Goal: Task Accomplishment & Management: Manage account settings

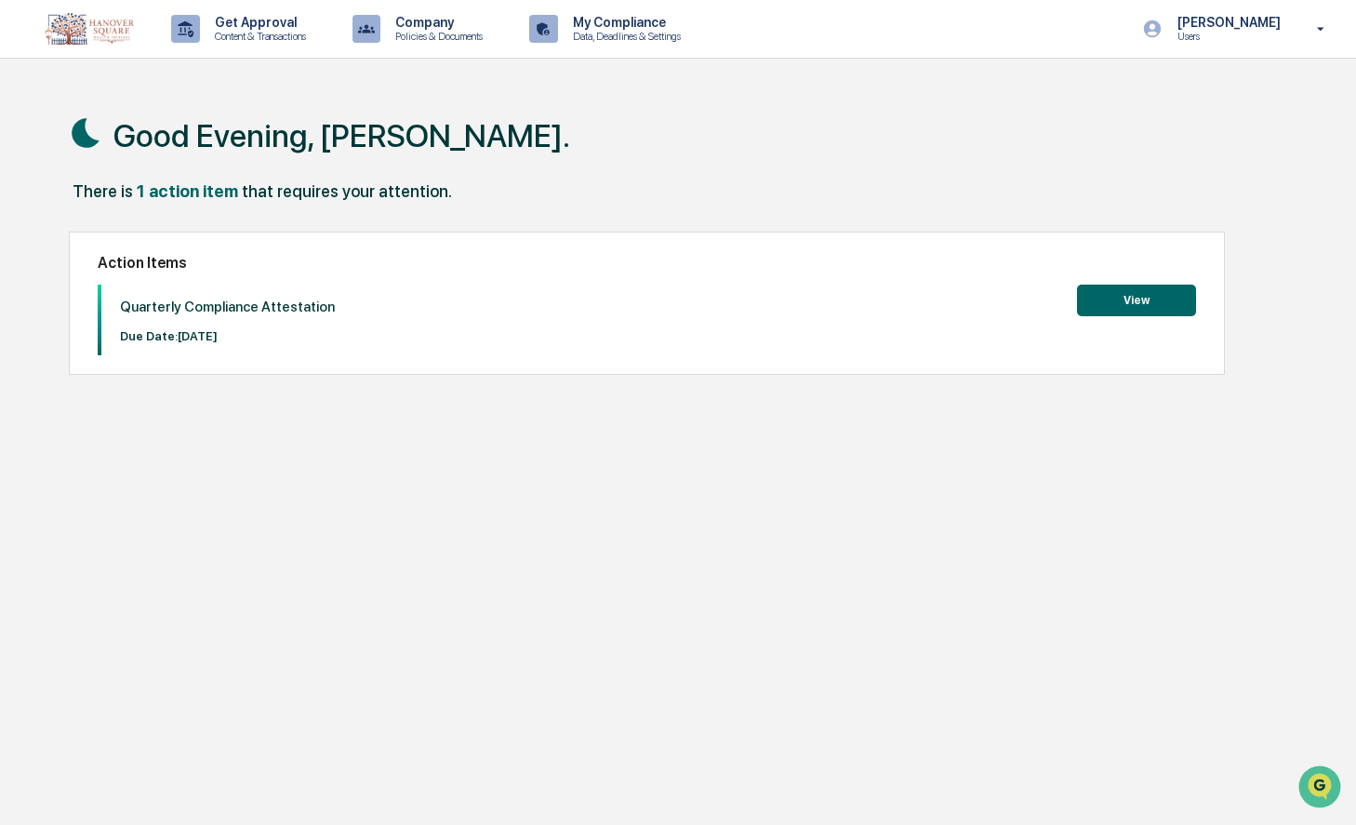
click at [1120, 294] on button "View" at bounding box center [1136, 301] width 119 height 32
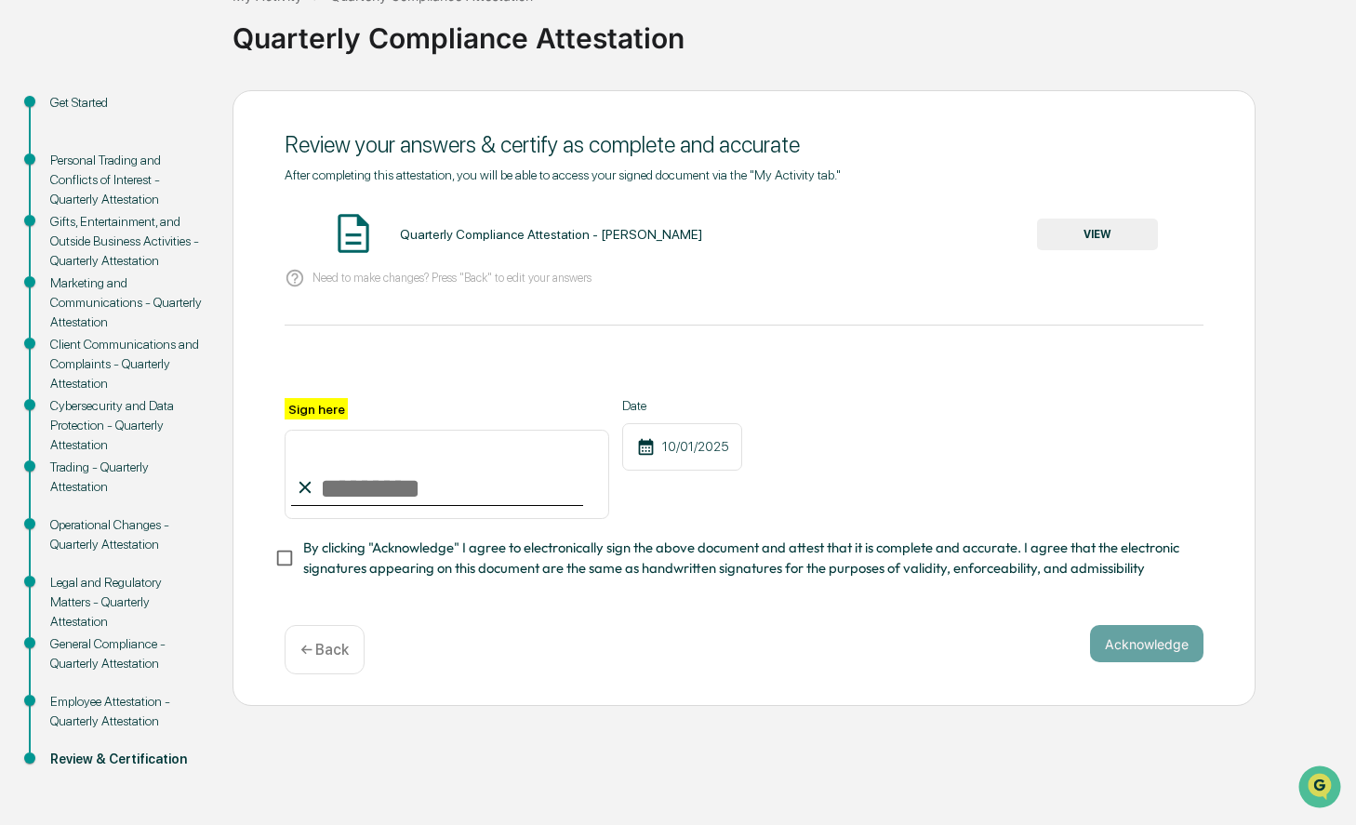
scroll to position [131, 0]
click at [1126, 228] on button "VIEW" at bounding box center [1097, 235] width 121 height 32
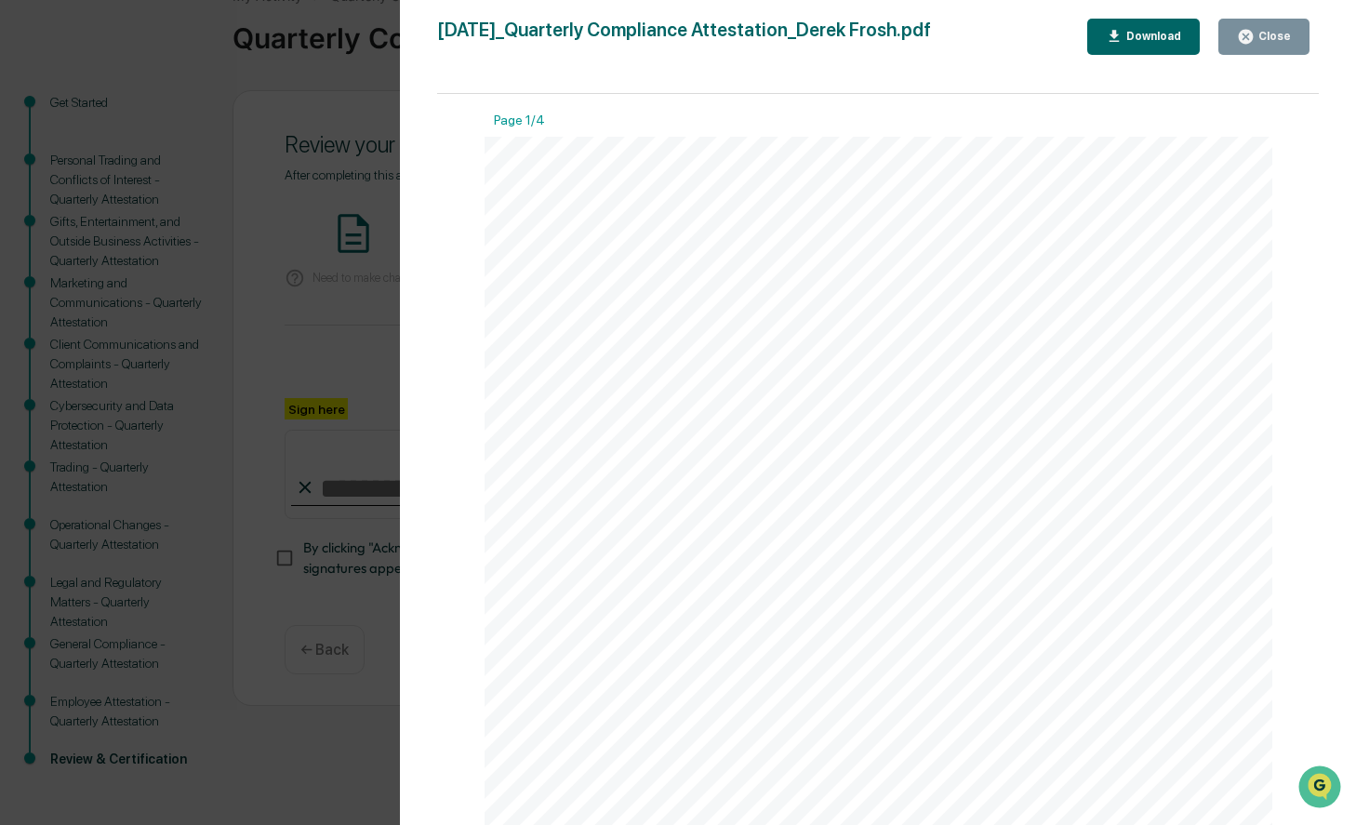
click at [1263, 55] on div "[DATE]_Quarterly Compliance Attestation_Derek Frosh.pdf Close Download Page 1/4…" at bounding box center [878, 431] width 882 height 825
click at [1262, 41] on div "Close" at bounding box center [1273, 36] width 36 height 13
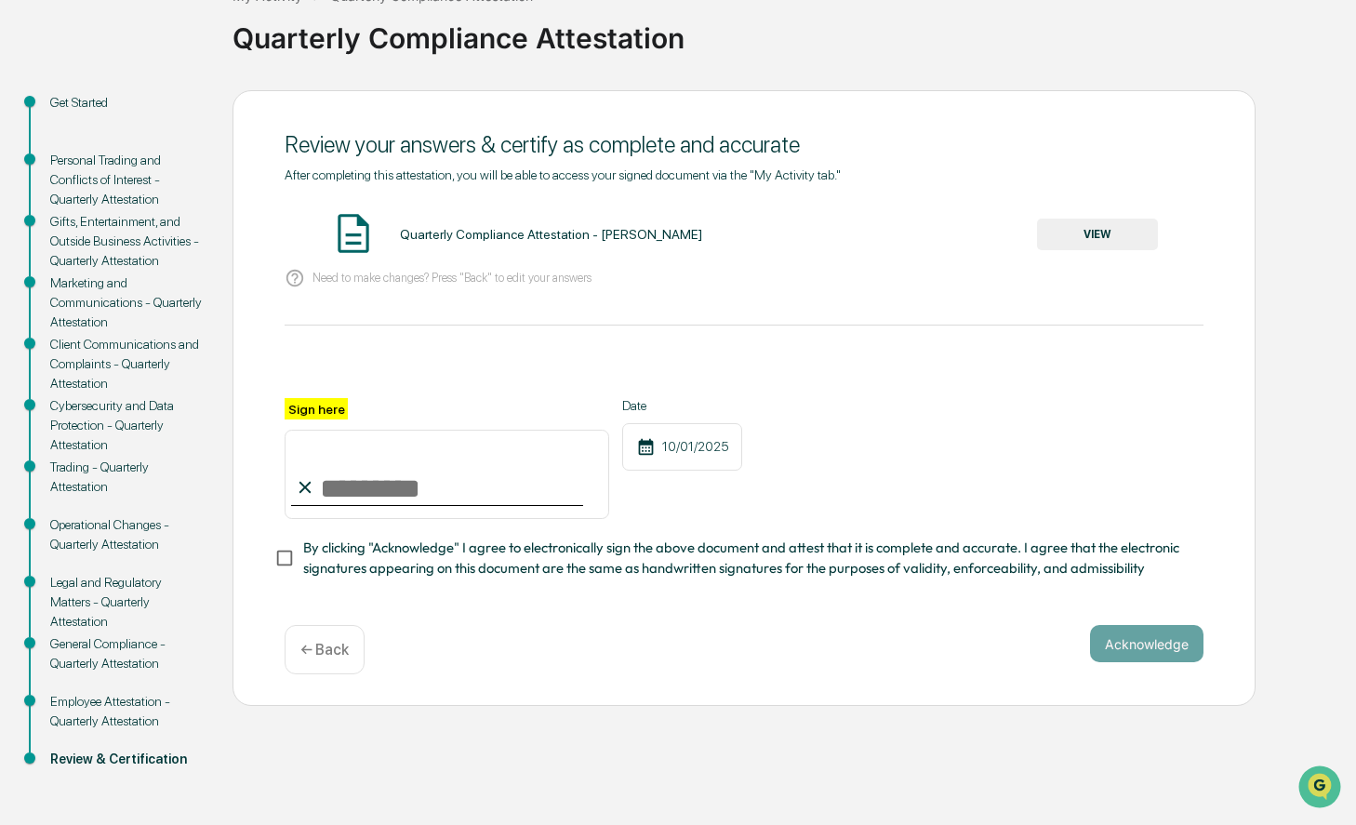
scroll to position [0, 0]
click at [474, 490] on input "Sign here" at bounding box center [447, 474] width 325 height 89
type input "**********"
click at [1137, 639] on button "Acknowledge" at bounding box center [1147, 643] width 114 height 37
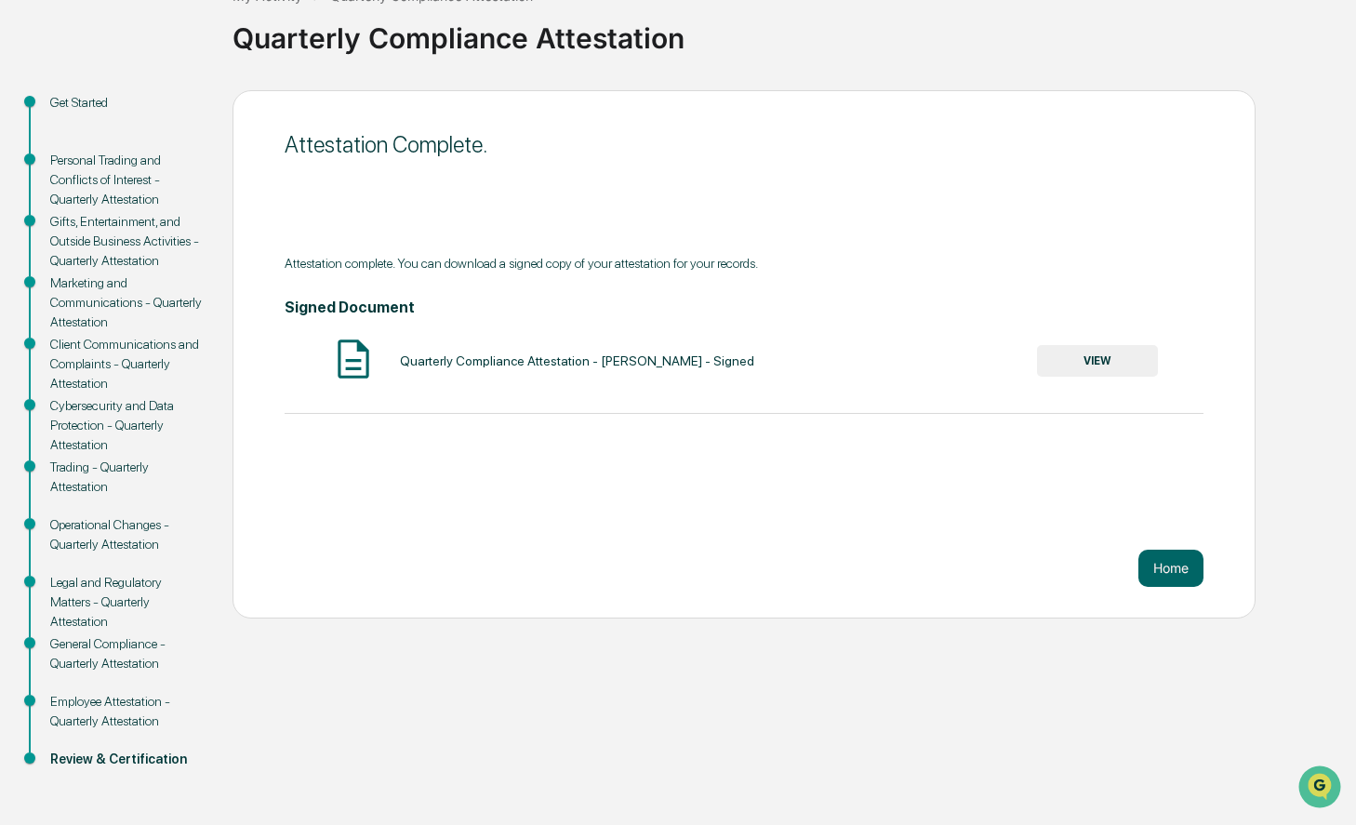
click at [1102, 365] on button "VIEW" at bounding box center [1097, 361] width 121 height 32
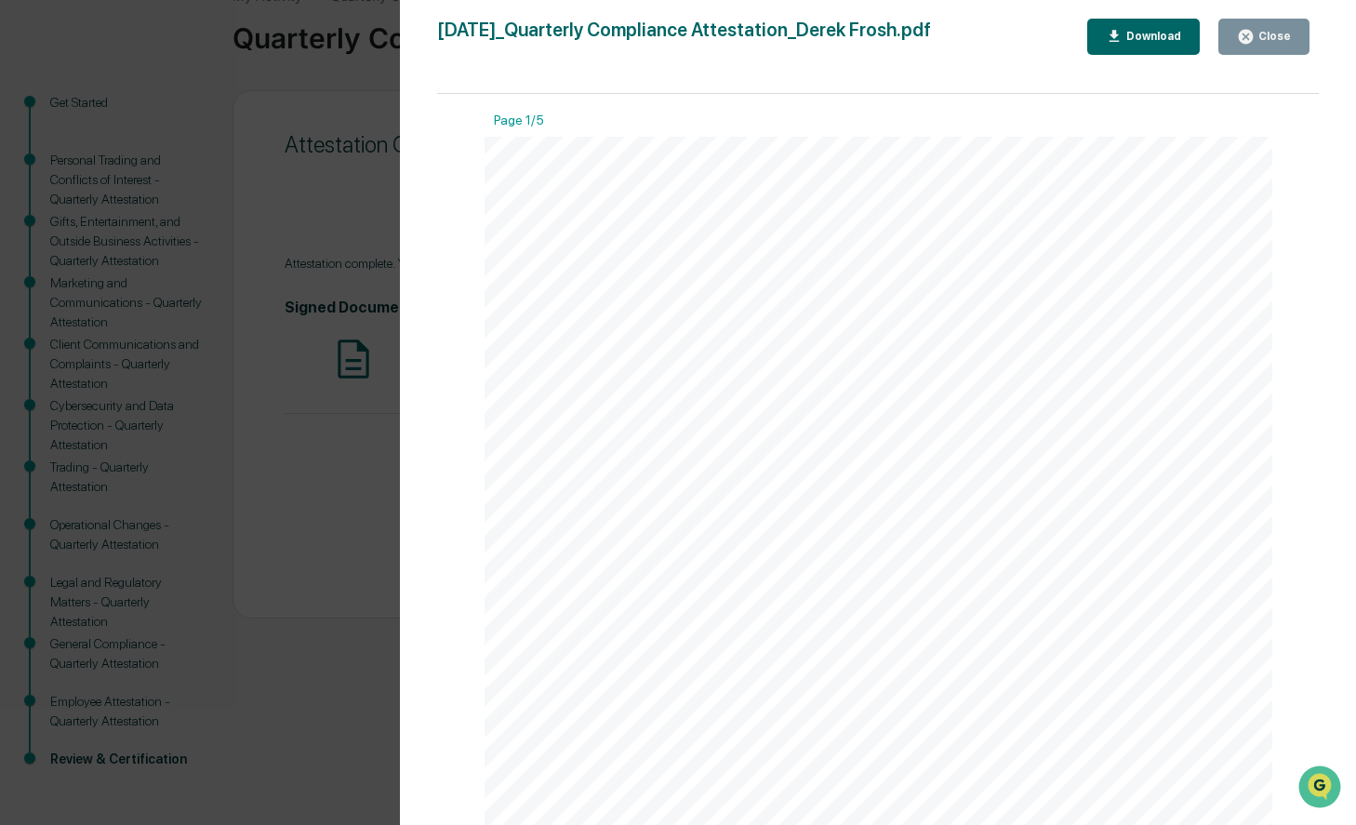
click at [1130, 41] on div "Download" at bounding box center [1152, 36] width 59 height 13
click at [1272, 31] on div "Close" at bounding box center [1273, 36] width 36 height 13
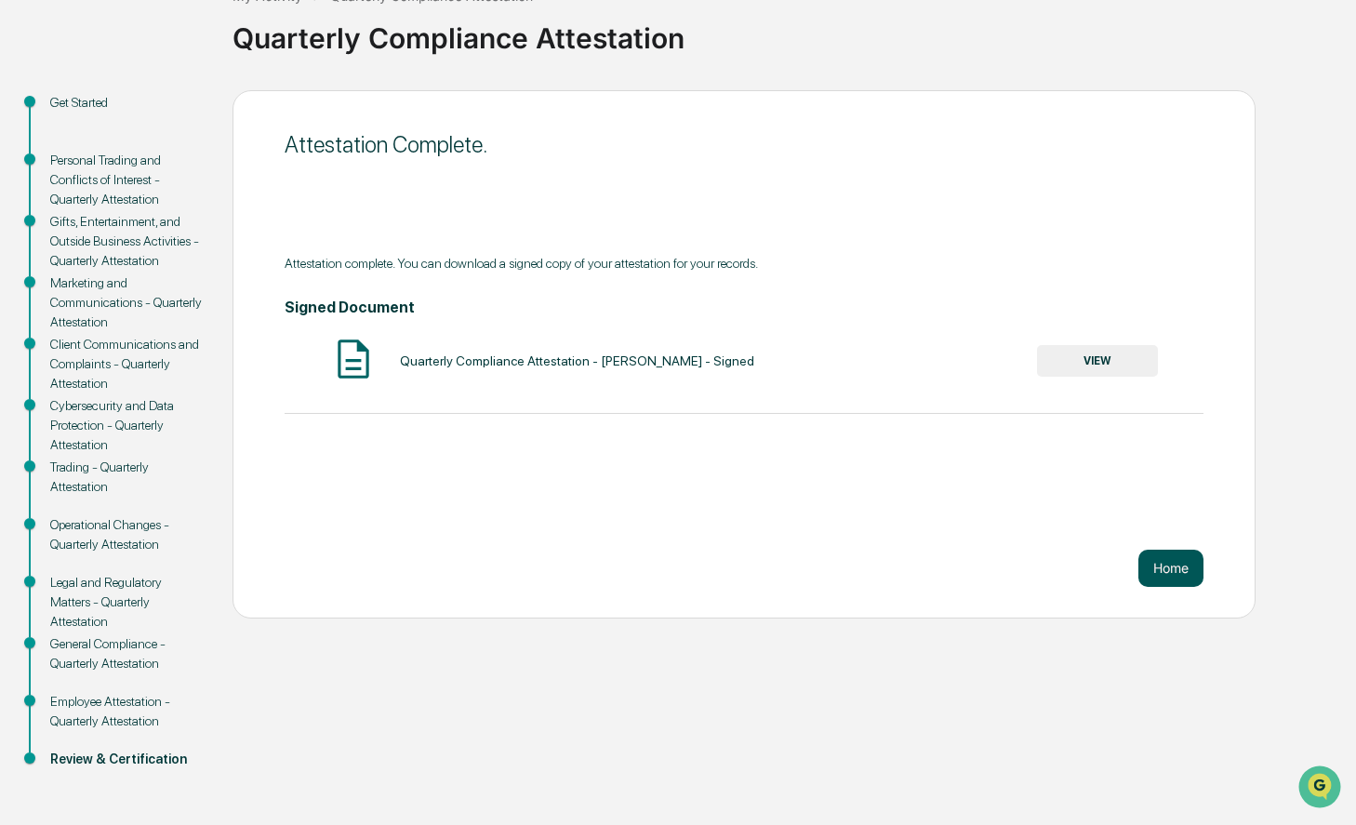
click at [1175, 570] on button "Home" at bounding box center [1171, 568] width 65 height 37
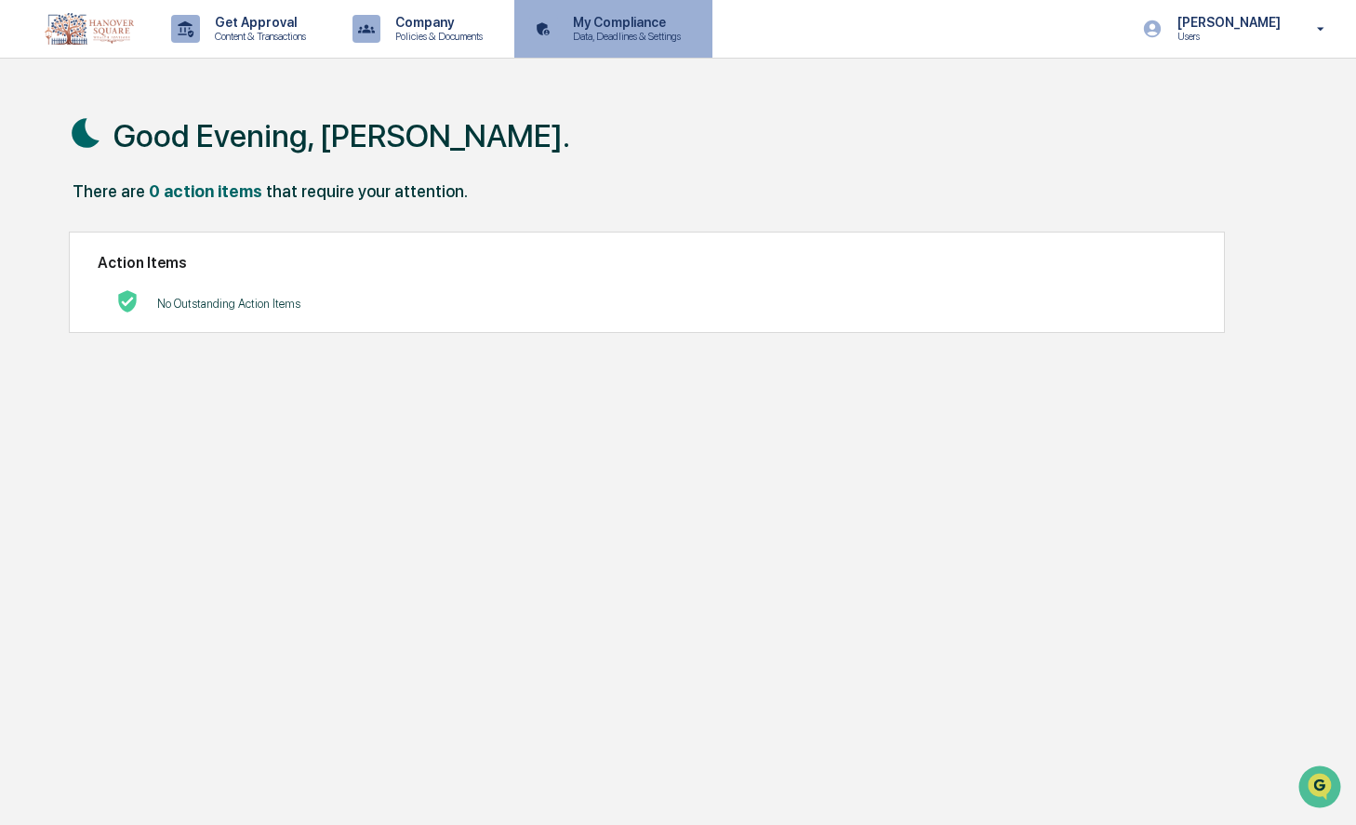
click at [637, 32] on p "Data, Deadlines & Settings" at bounding box center [624, 36] width 132 height 13
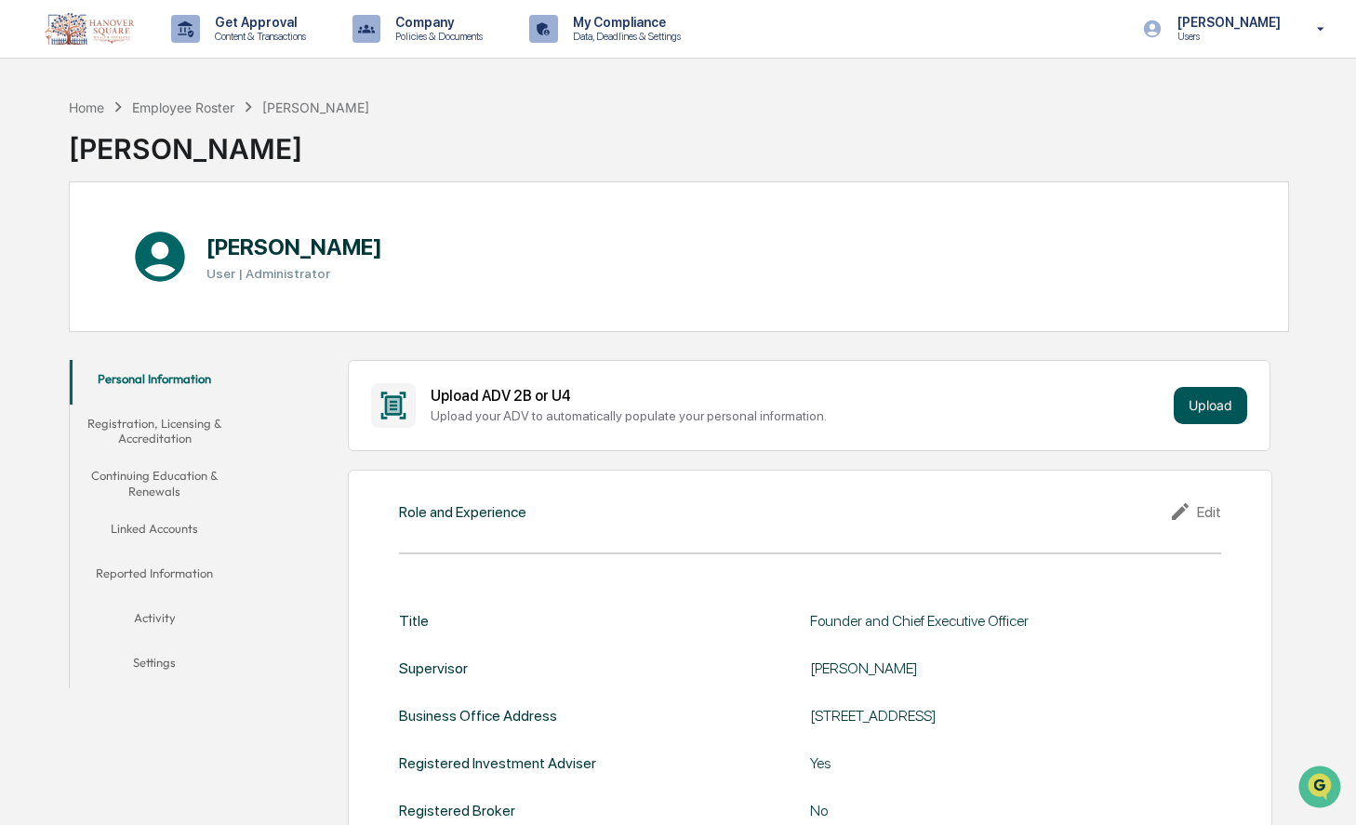
click at [1211, 405] on button "Upload" at bounding box center [1210, 405] width 73 height 37
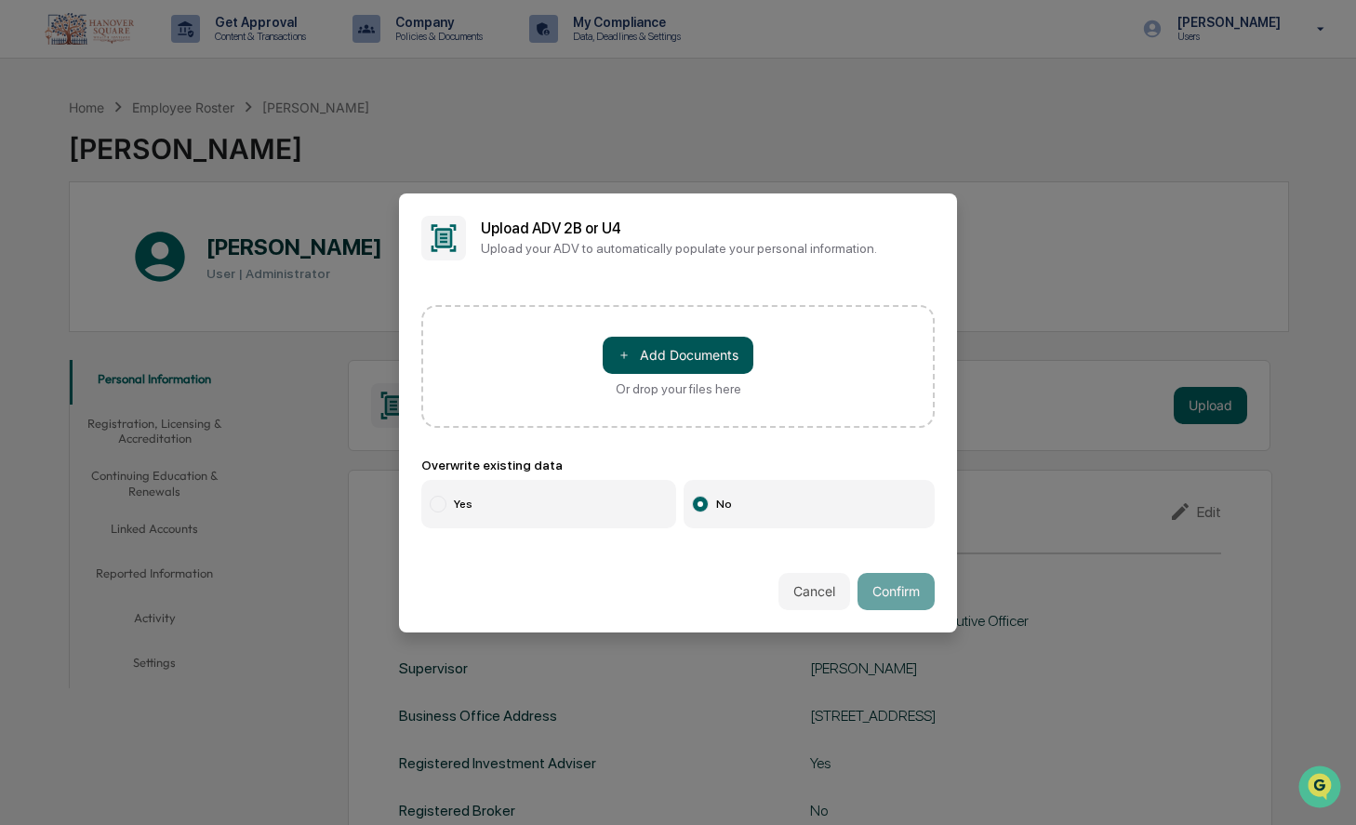
click at [702, 346] on button "＋ Add Documents" at bounding box center [678, 355] width 151 height 37
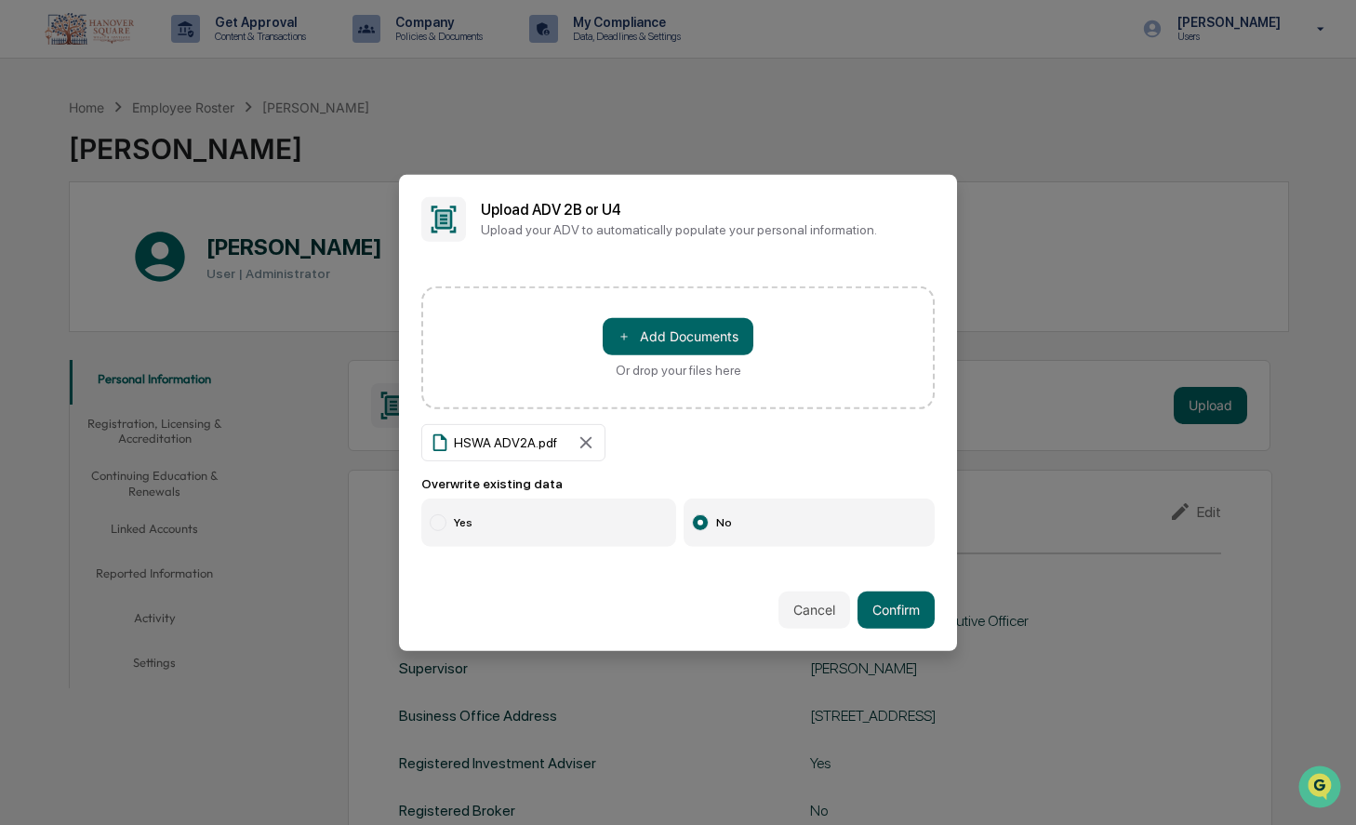
click at [582, 442] on icon at bounding box center [586, 442] width 20 height 20
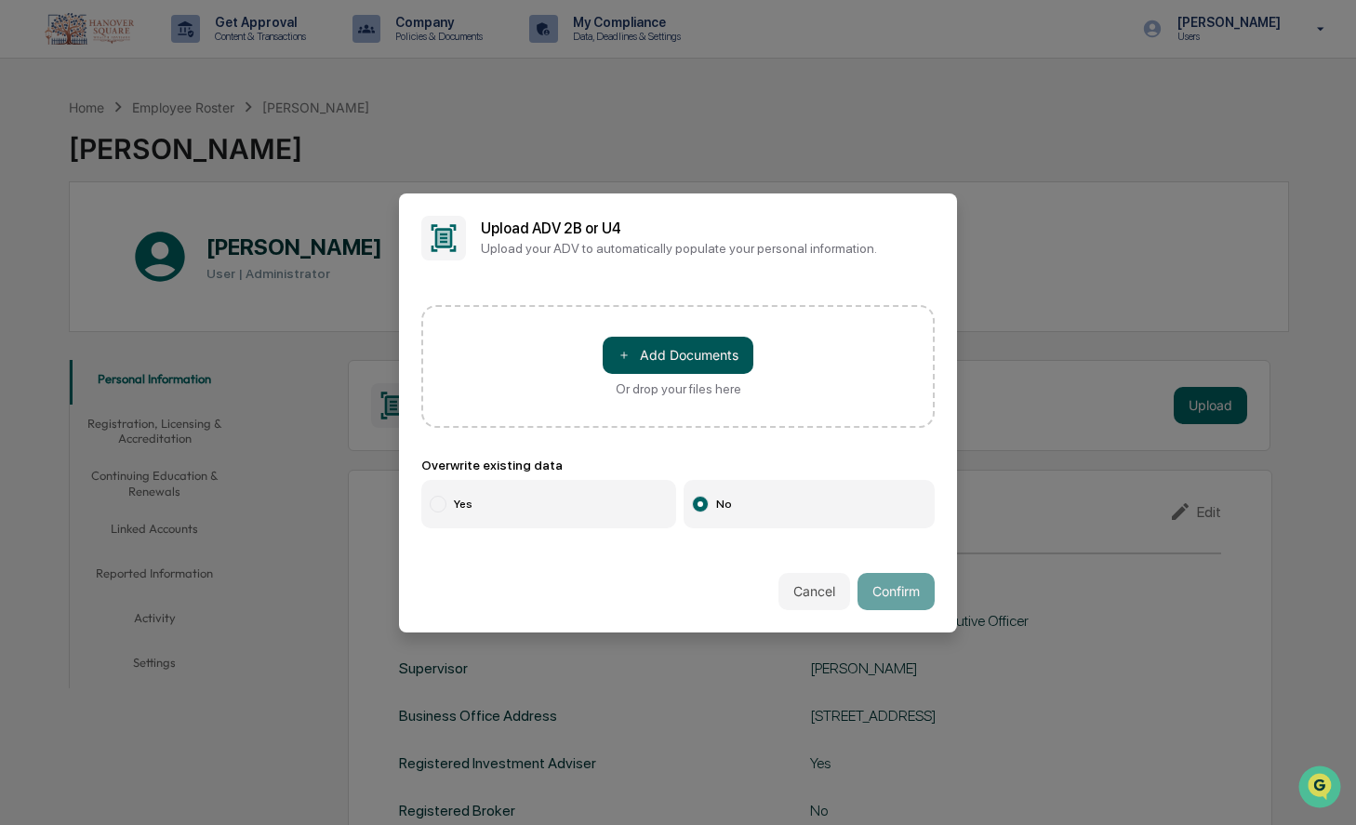
click at [676, 340] on button "＋ Add Documents" at bounding box center [678, 355] width 151 height 37
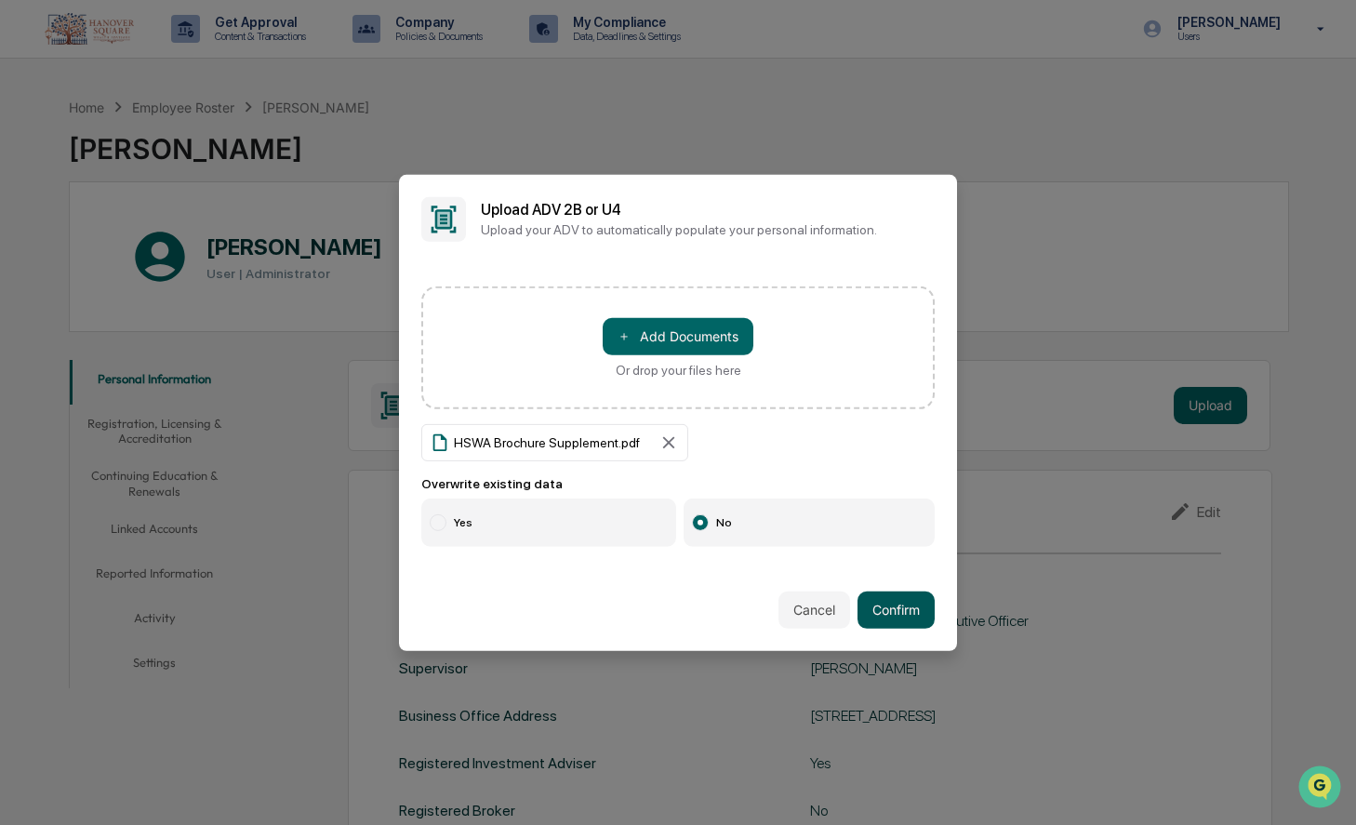
click at [901, 615] on button "Confirm" at bounding box center [896, 610] width 77 height 37
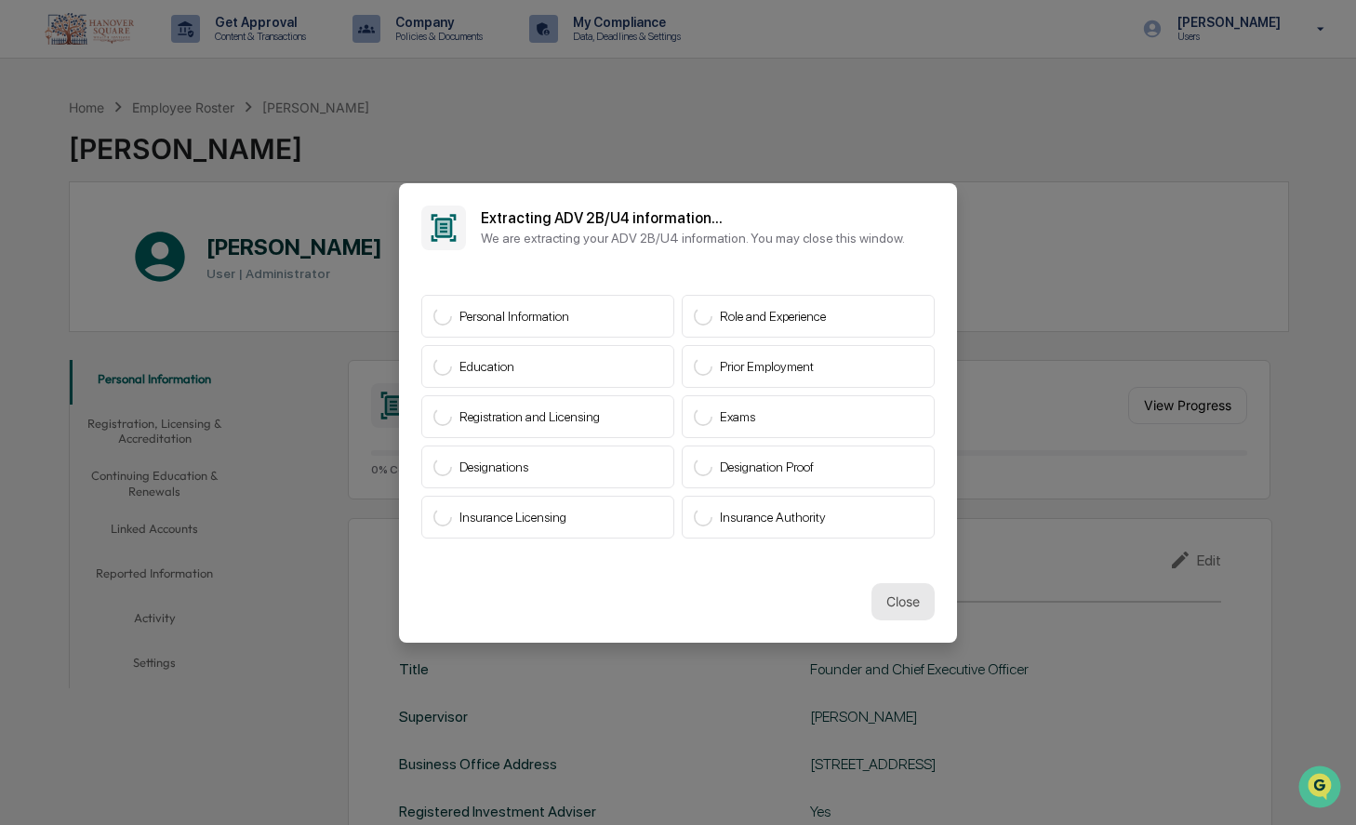
click at [902, 601] on button "Close" at bounding box center [903, 601] width 63 height 37
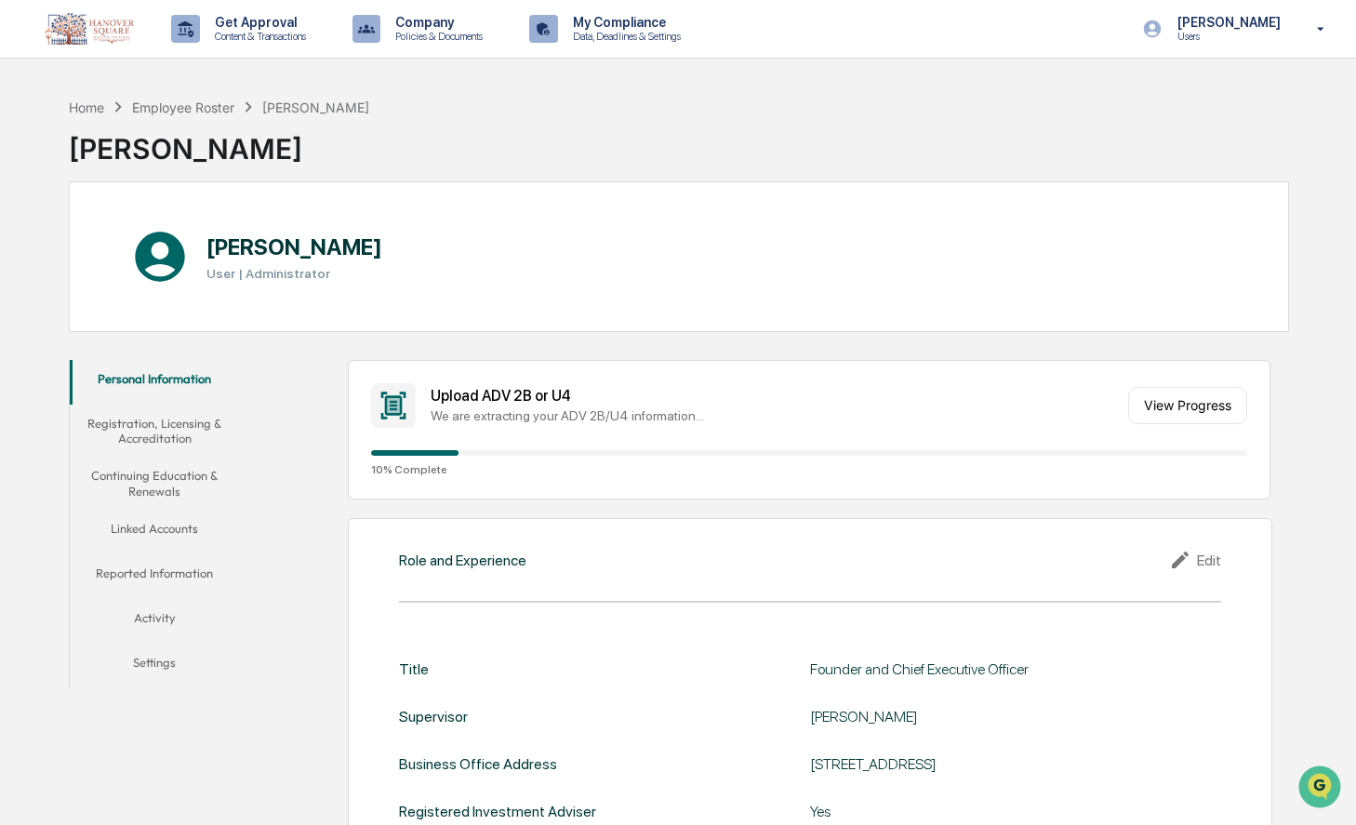
click at [171, 429] on button "Registration, Licensing & Accreditation" at bounding box center [155, 431] width 170 height 53
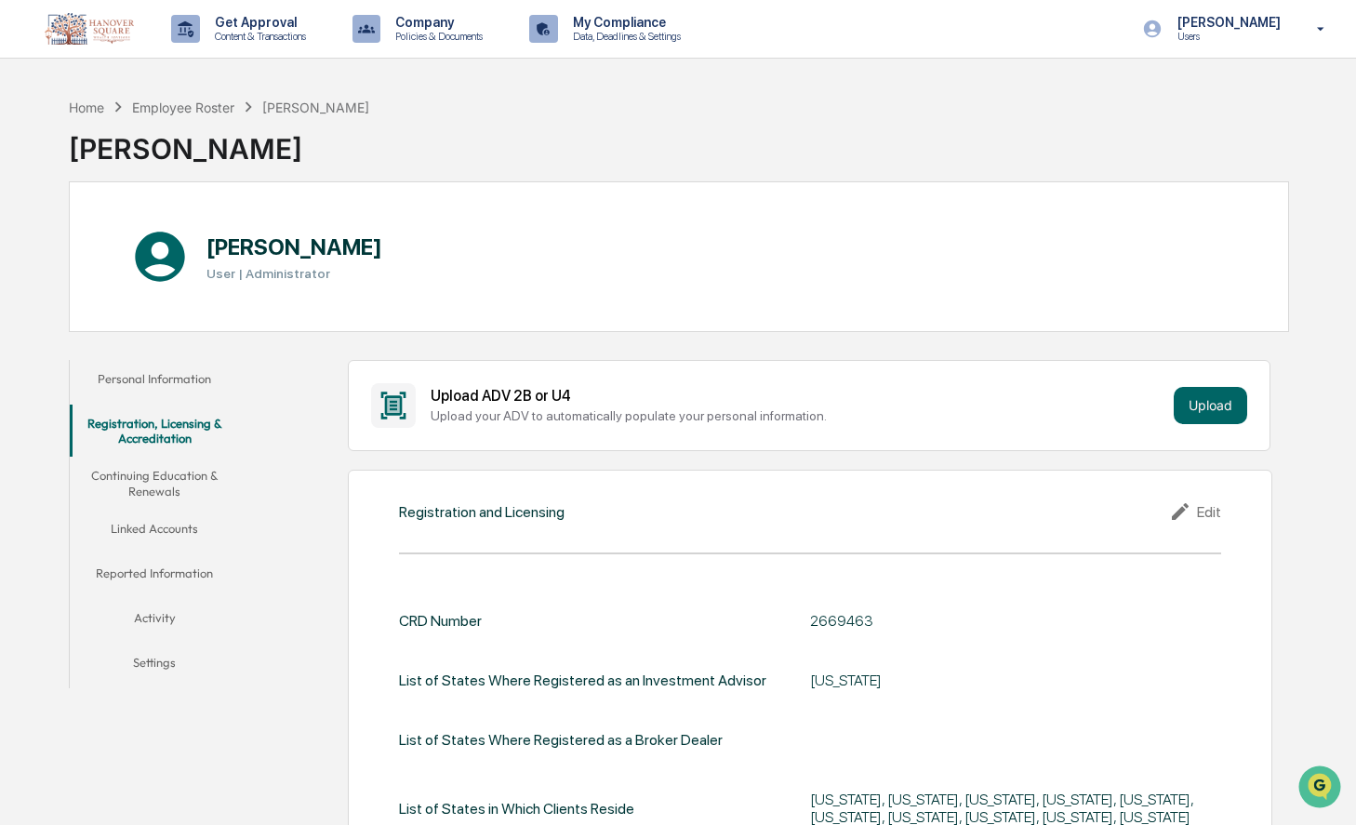
click at [177, 473] on button "Continuing Education & Renewals" at bounding box center [155, 483] width 170 height 53
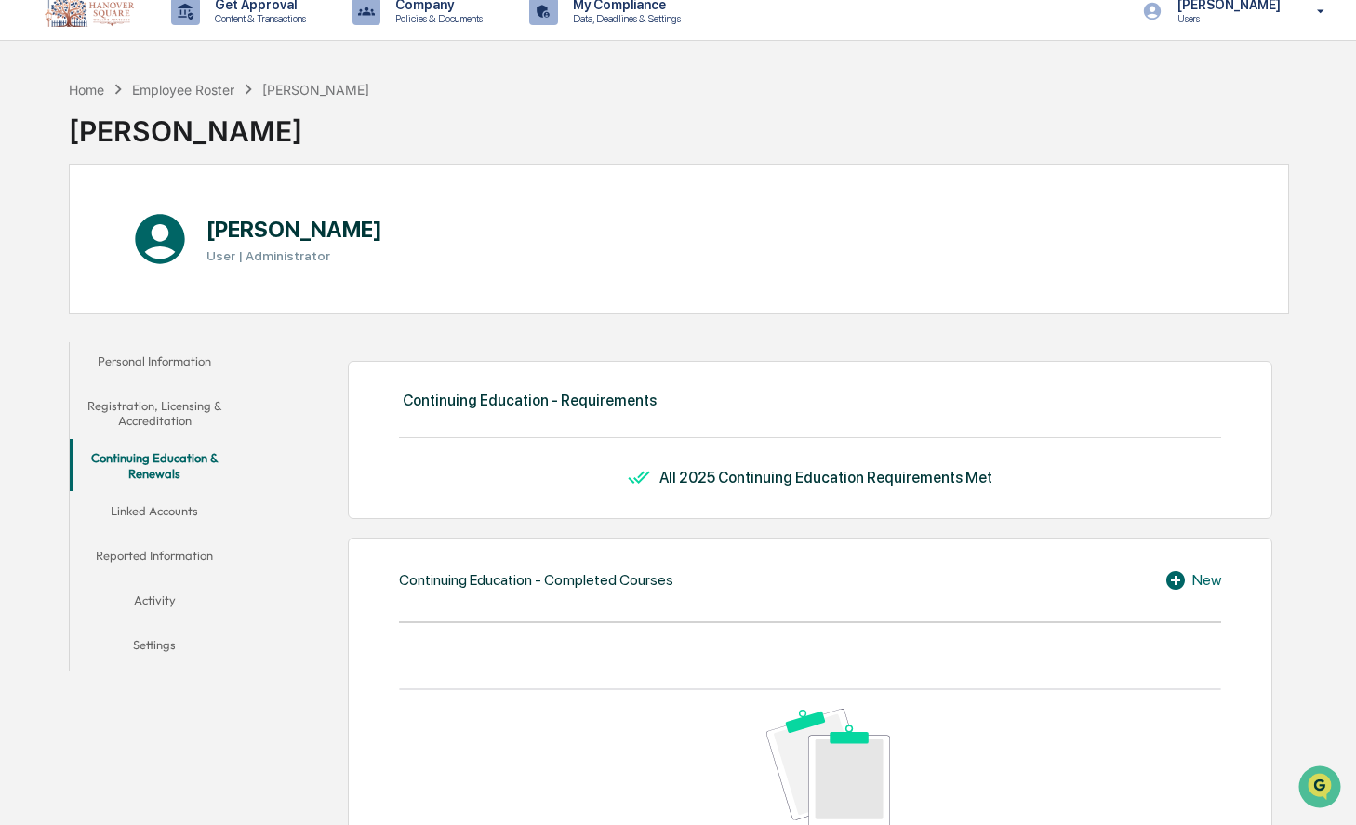
scroll to position [8, 0]
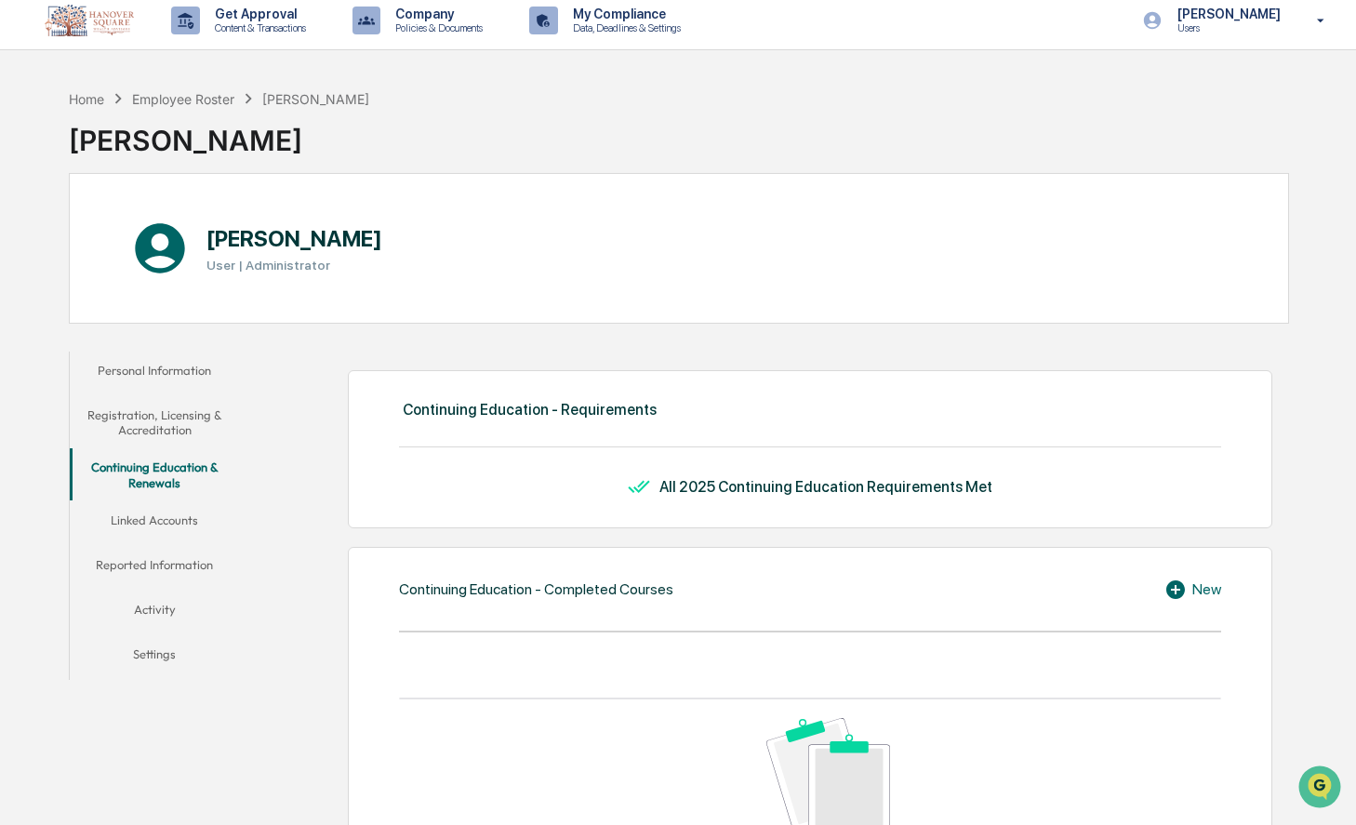
click at [158, 524] on button "Linked Accounts" at bounding box center [155, 523] width 170 height 45
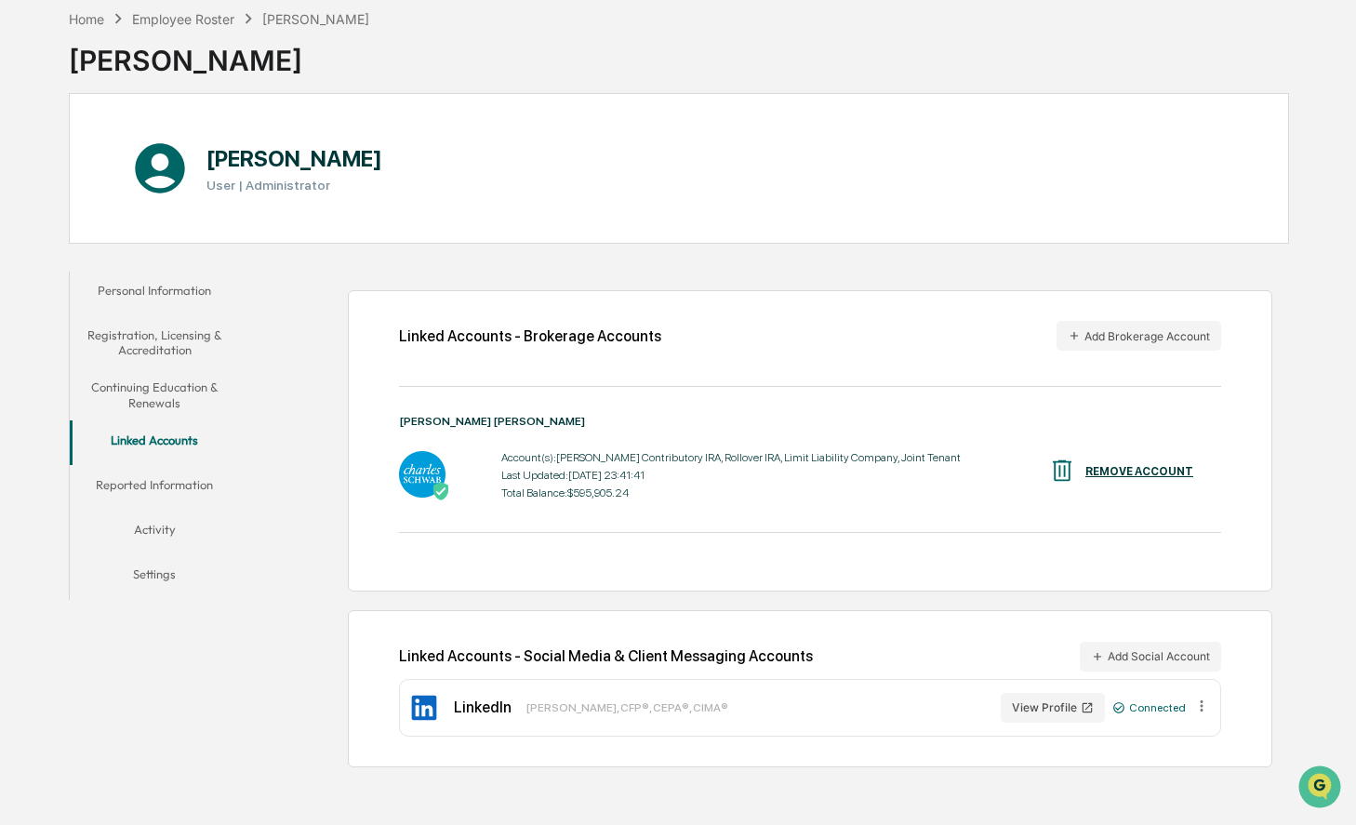
scroll to position [107, 0]
click at [174, 468] on button "Reported Information" at bounding box center [155, 488] width 170 height 45
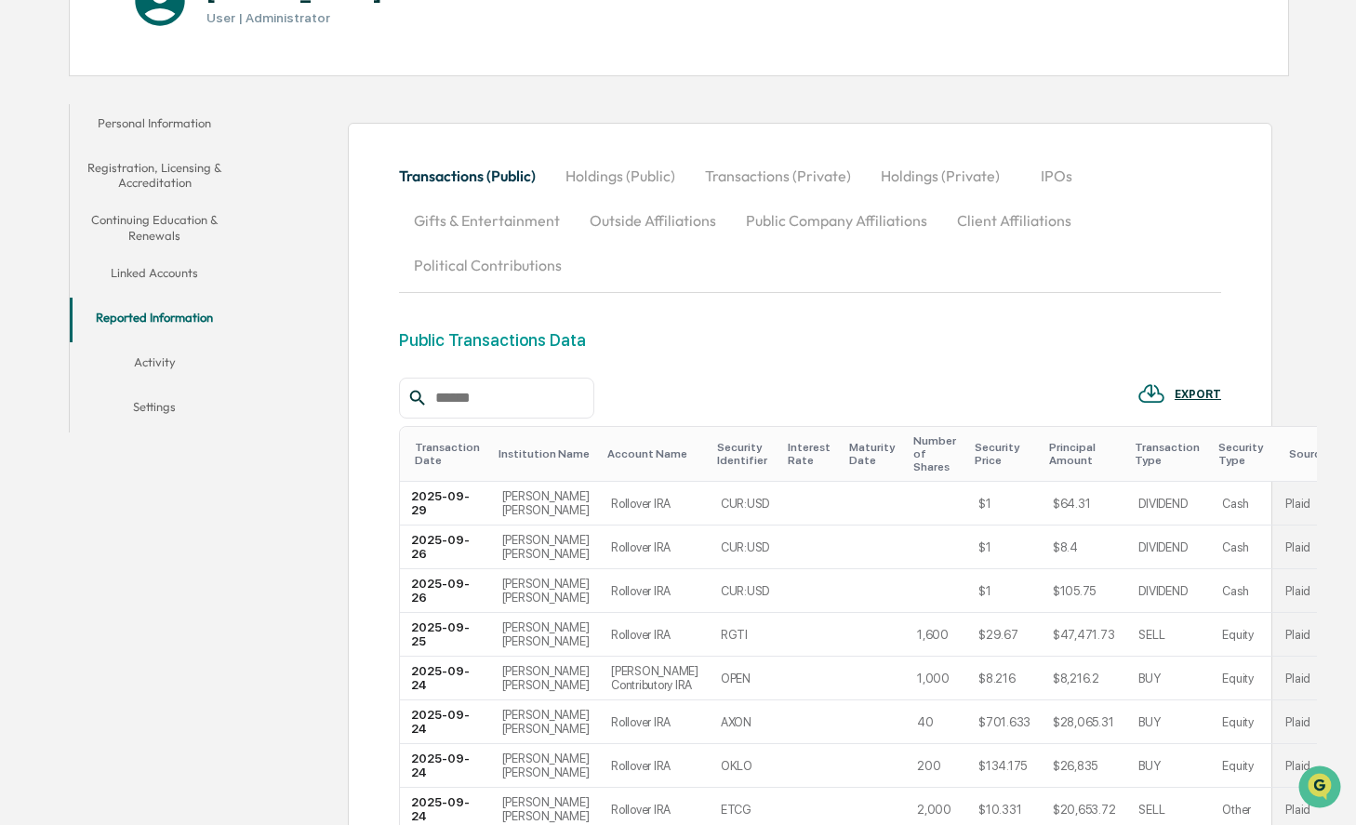
scroll to position [247, 0]
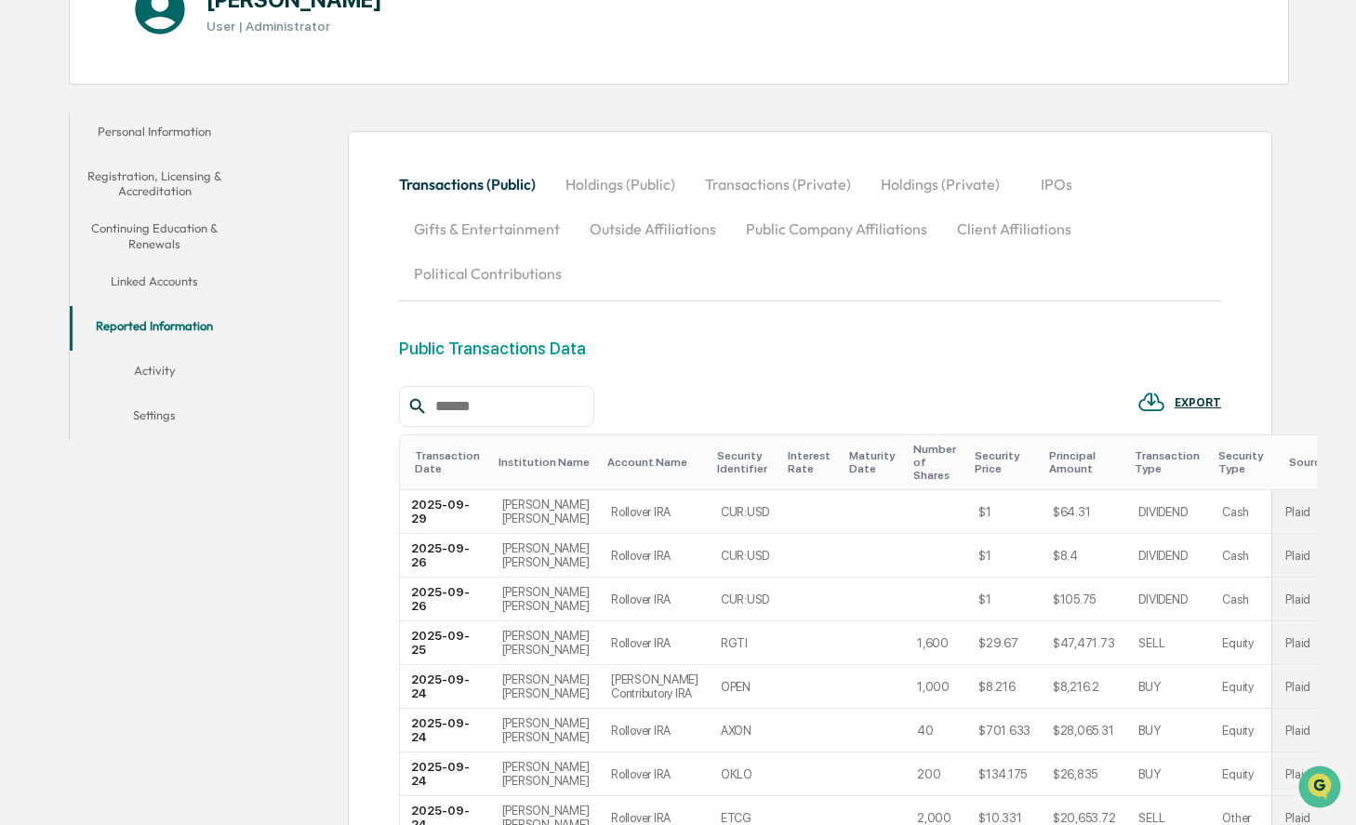
click at [170, 367] on button "Activity" at bounding box center [155, 374] width 170 height 45
